Goal: Information Seeking & Learning: Learn about a topic

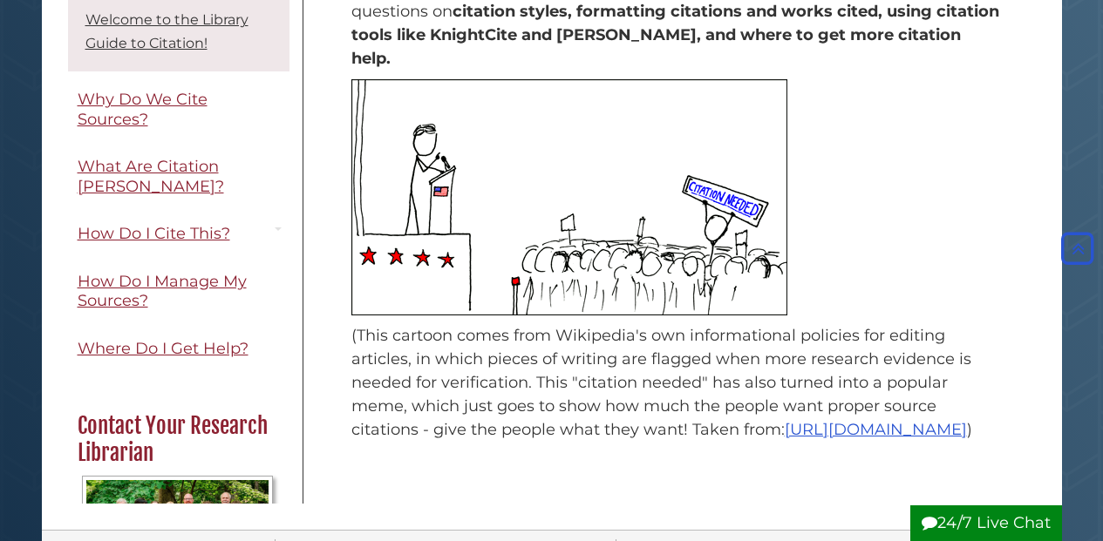
scroll to position [262, 0]
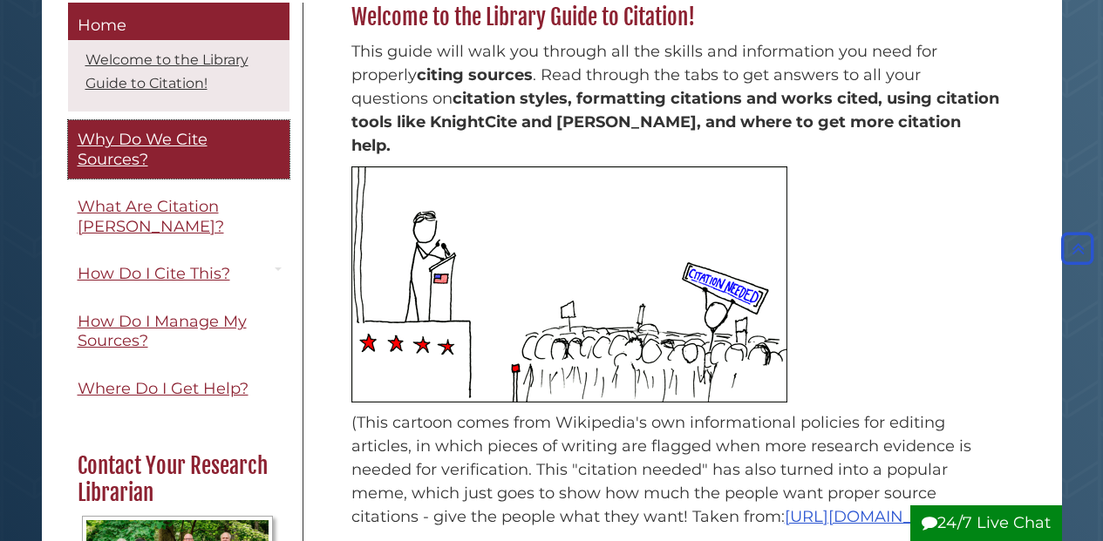
click at [129, 143] on span "Why Do We Cite Sources?" at bounding box center [143, 149] width 130 height 39
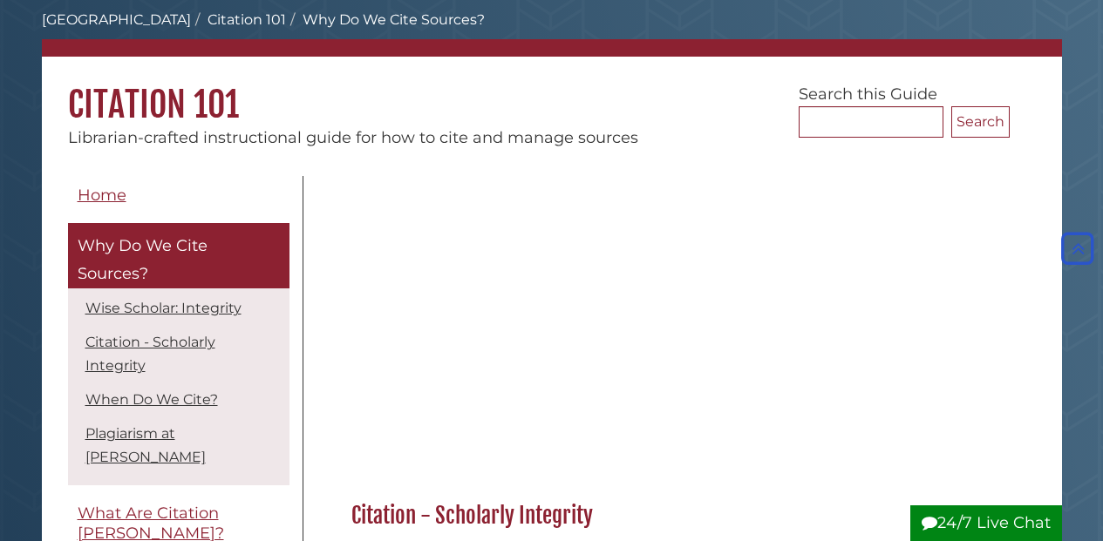
scroll to position [87, 0]
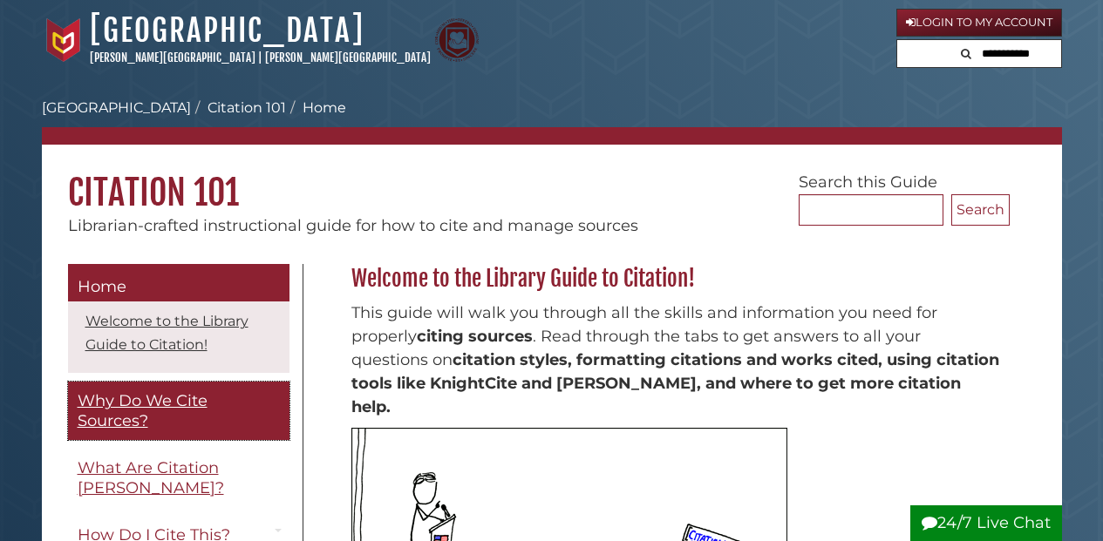
click at [167, 417] on link "Why Do We Cite Sources?" at bounding box center [178, 411] width 221 height 58
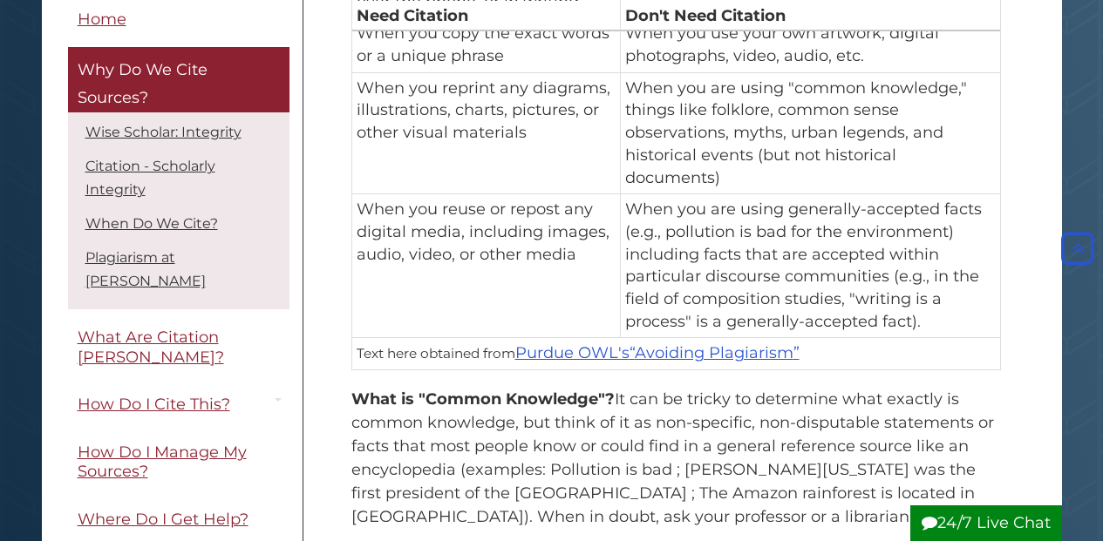
scroll to position [1569, 0]
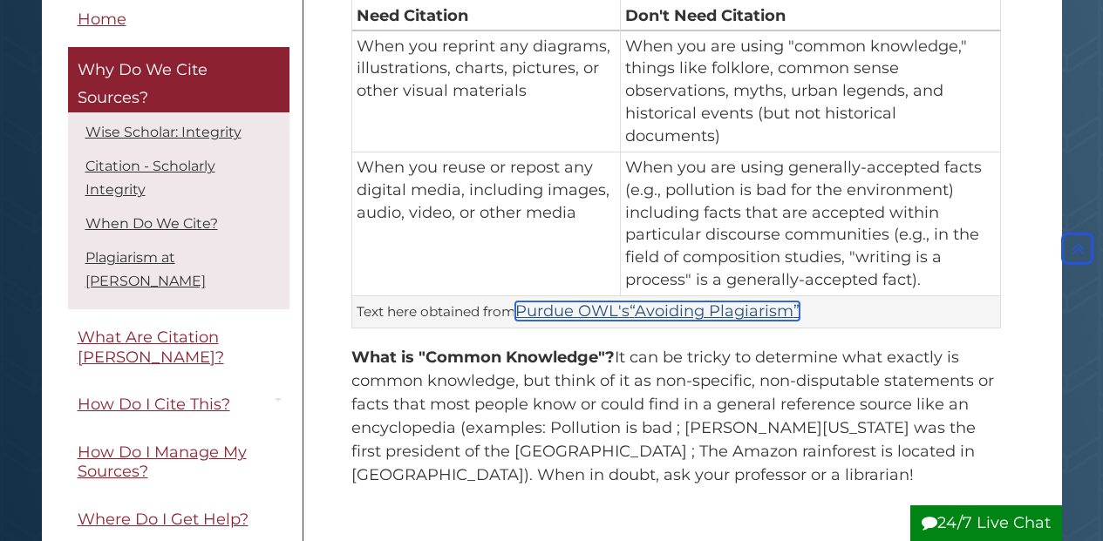
click at [699, 302] on q "Avoiding Plagiarism" at bounding box center [714, 311] width 170 height 19
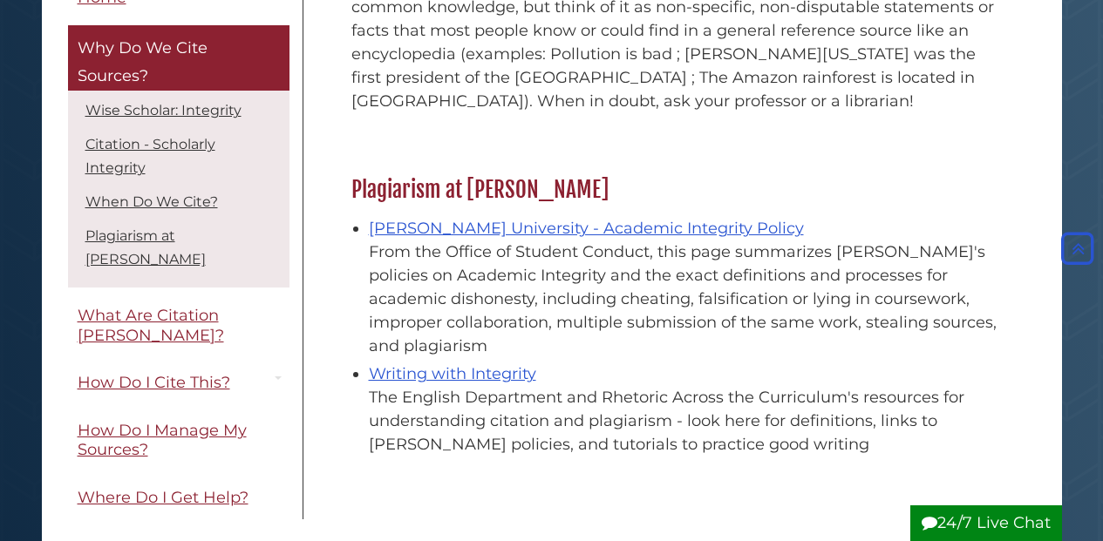
scroll to position [1913, 0]
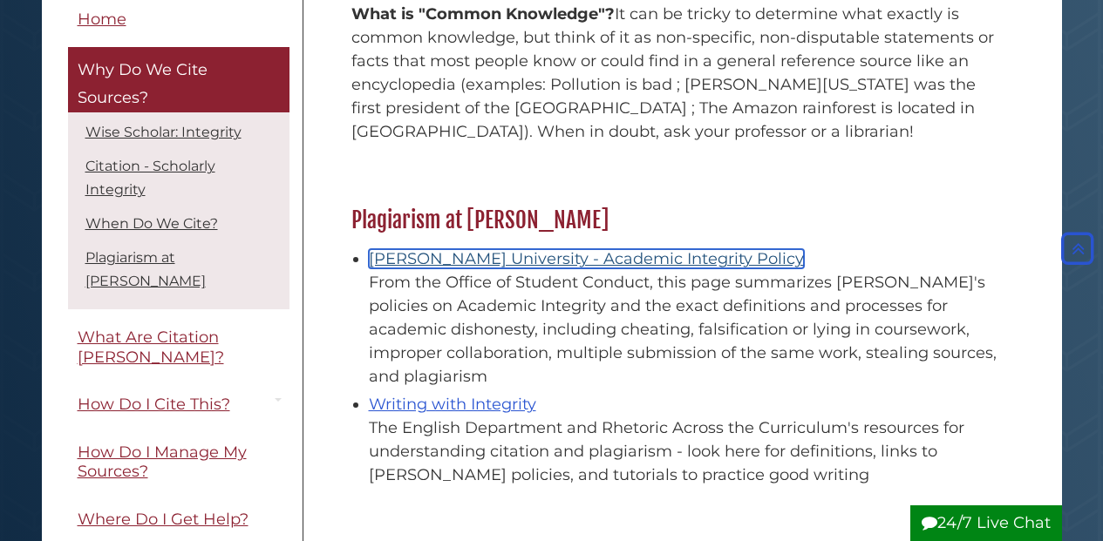
click at [486, 249] on link "[PERSON_NAME] University - Academic Integrity Policy" at bounding box center [586, 258] width 435 height 19
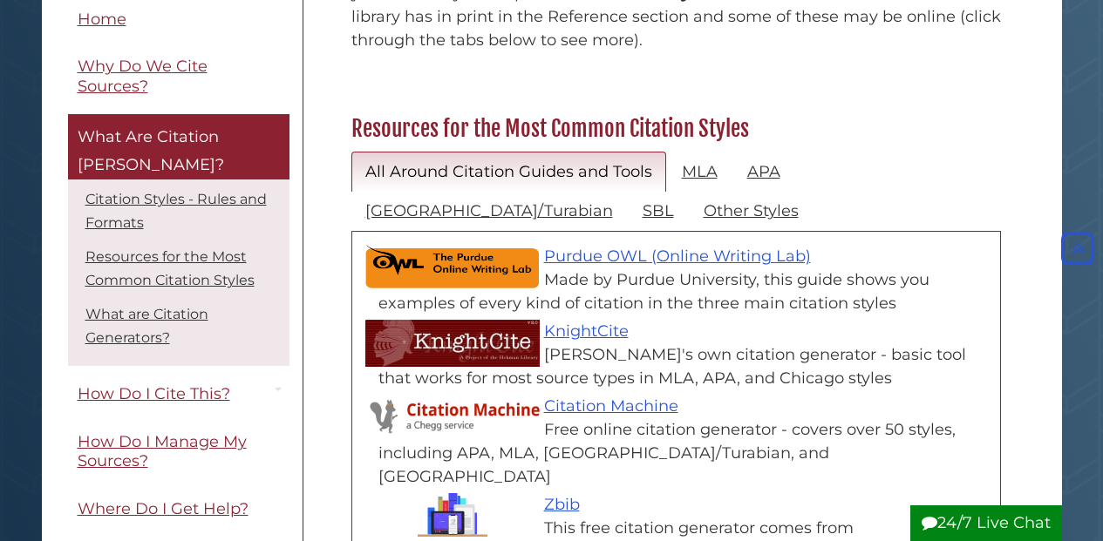
scroll to position [785, 0]
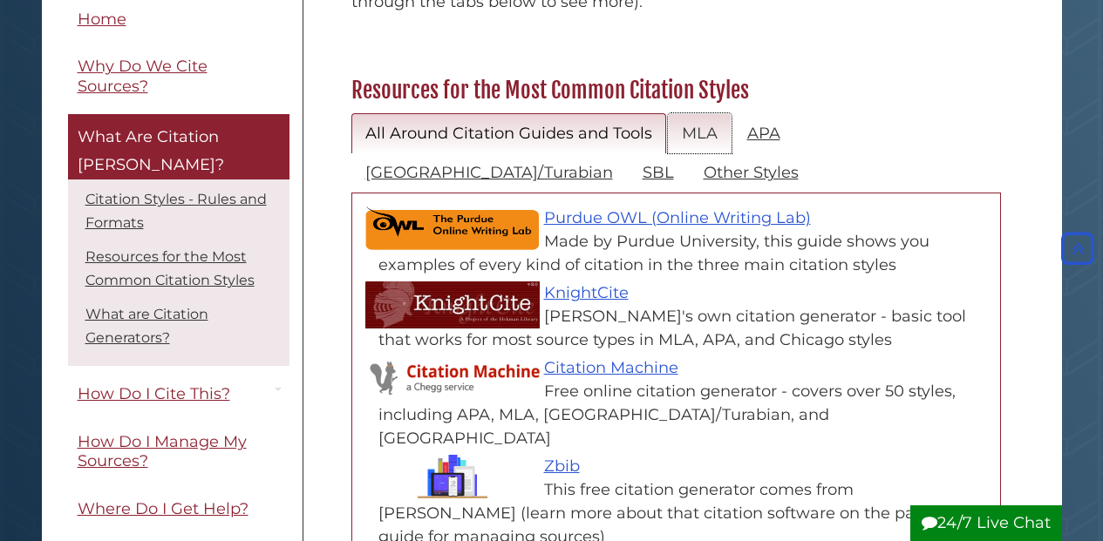
click at [694, 113] on link "MLA" at bounding box center [700, 133] width 64 height 41
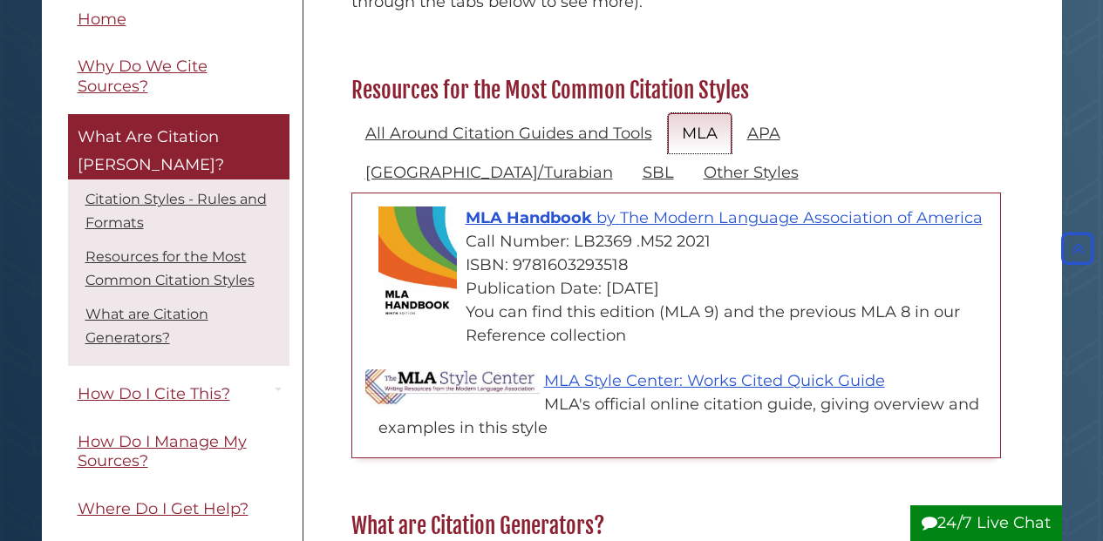
click at [699, 113] on link "MLA" at bounding box center [700, 133] width 64 height 41
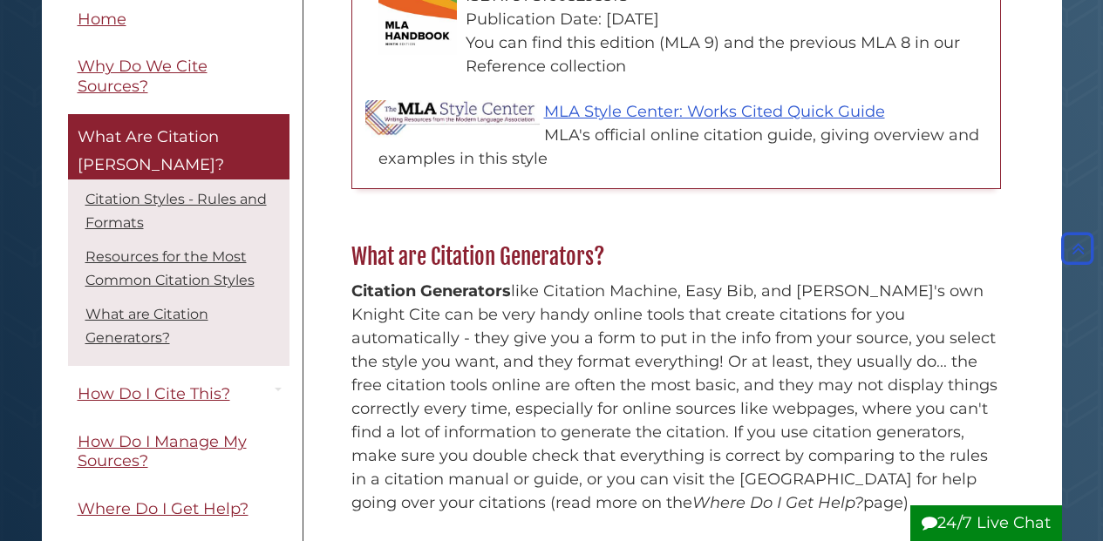
scroll to position [1046, 0]
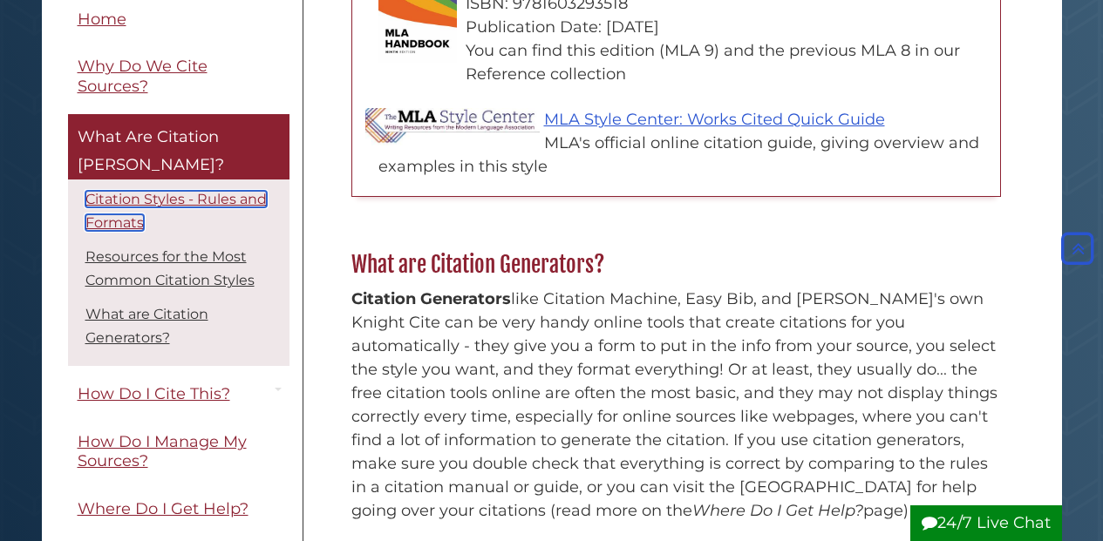
click at [148, 212] on link "Citation Styles - Rules and Formats" at bounding box center [175, 212] width 181 height 40
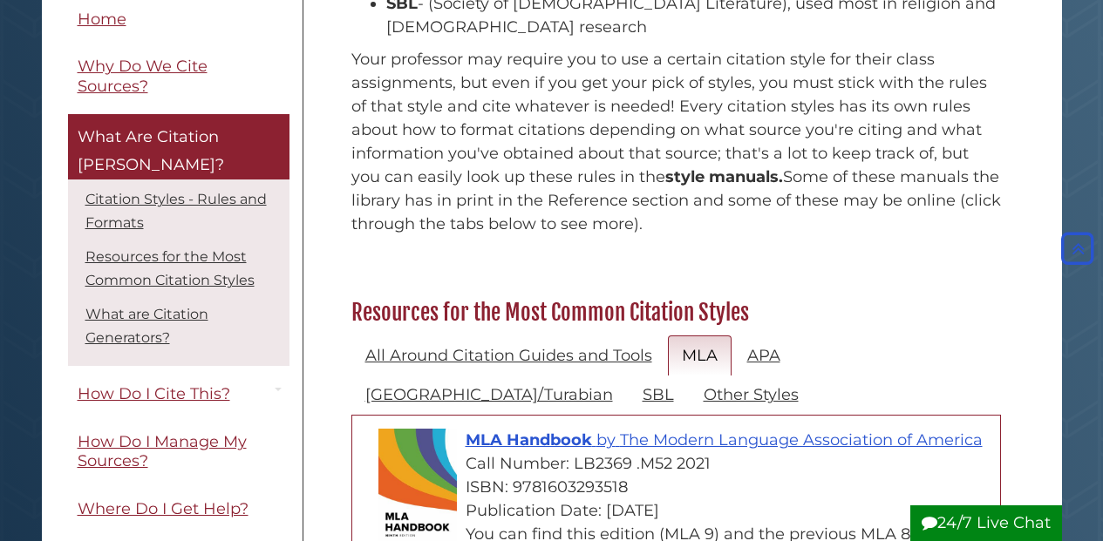
scroll to position [700, 0]
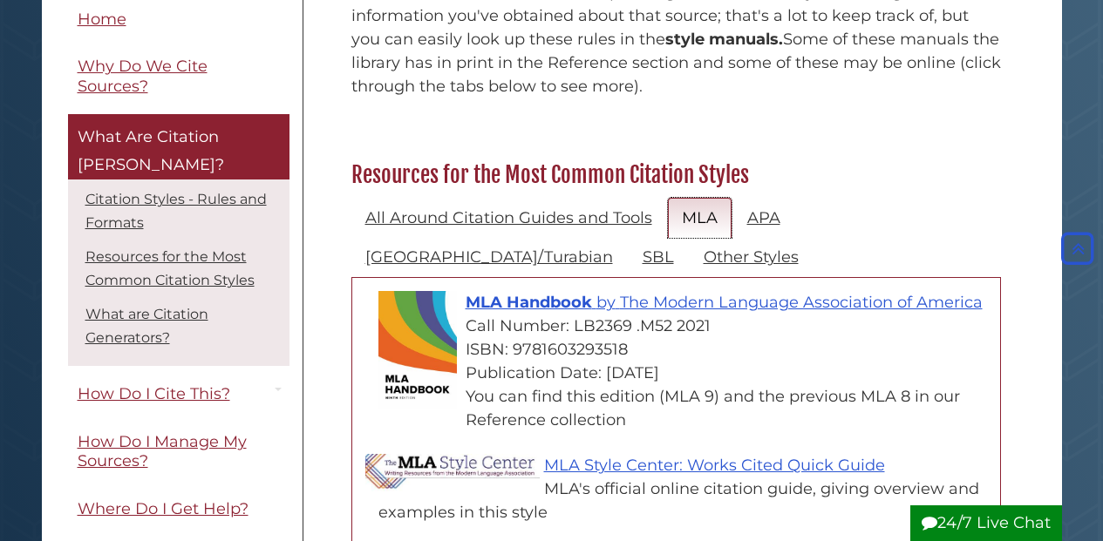
click at [702, 198] on link "MLA" at bounding box center [700, 218] width 64 height 41
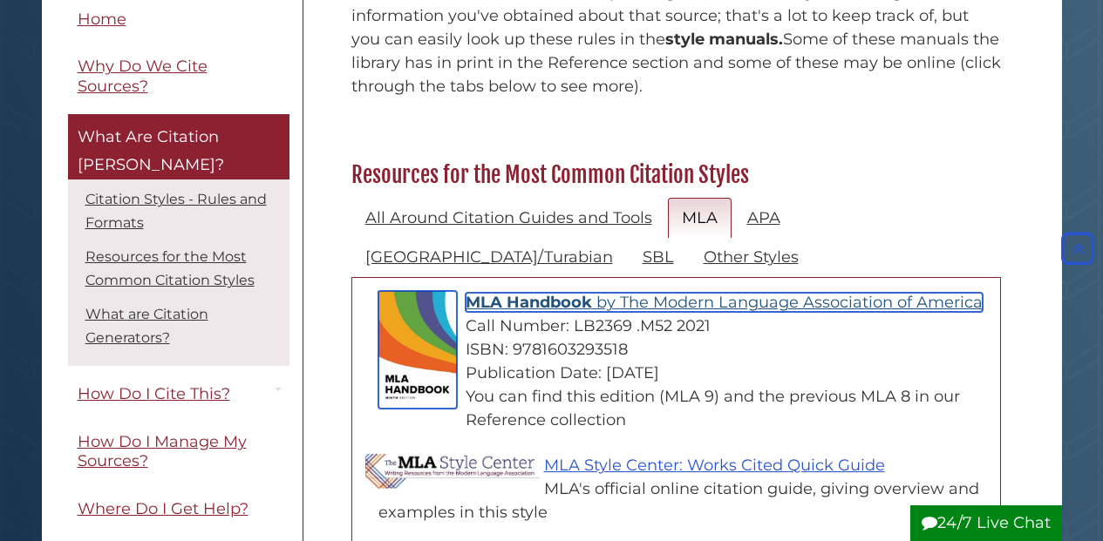
click at [704, 293] on span "The Modern Language Association of America" at bounding box center [801, 302] width 363 height 19
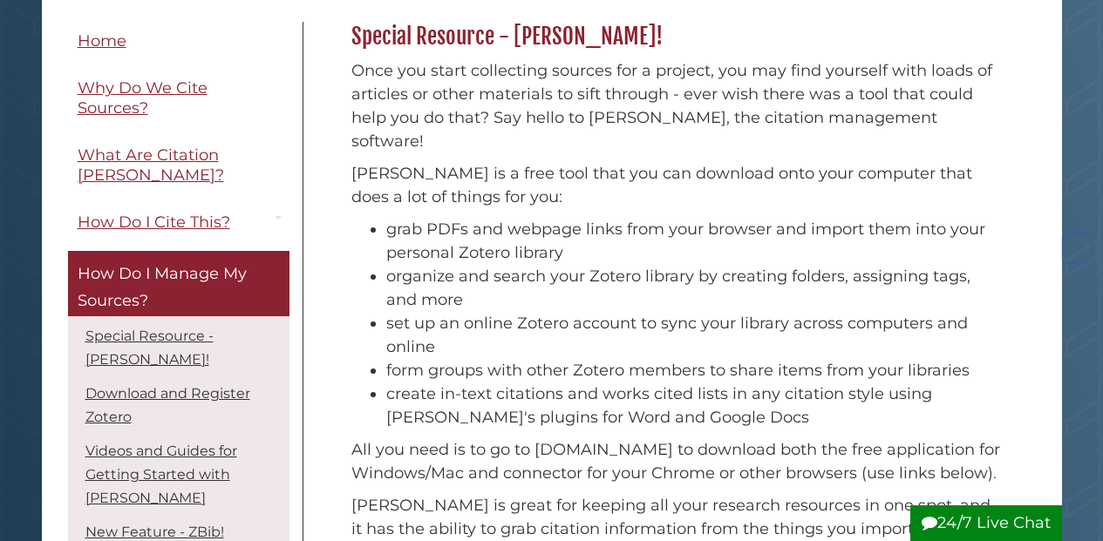
scroll to position [262, 0]
